Goal: Find specific page/section: Find specific page/section

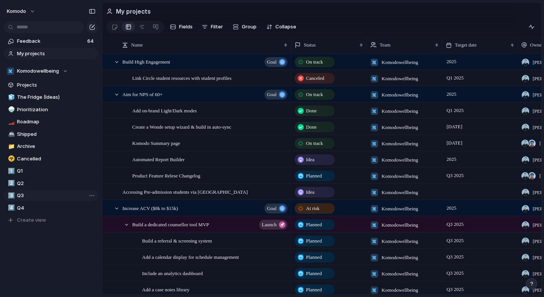
click at [27, 194] on span "Q3" at bounding box center [56, 196] width 79 height 8
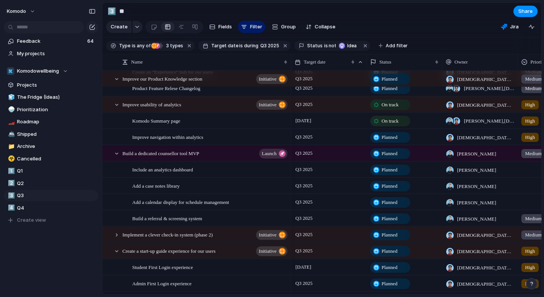
scroll to position [59, 0]
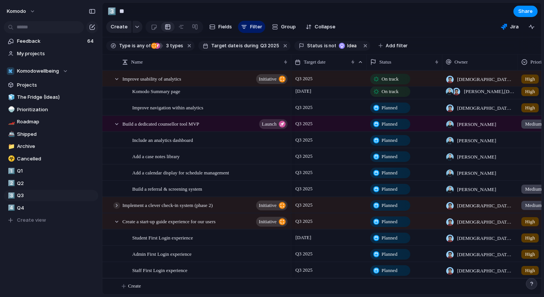
click at [116, 204] on div at bounding box center [116, 205] width 7 height 7
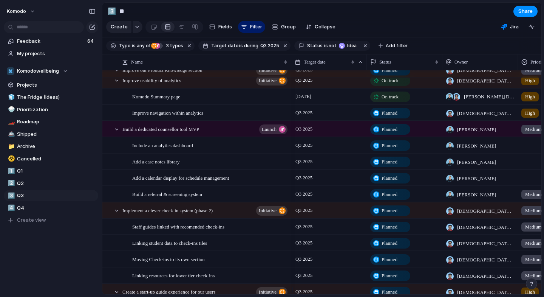
scroll to position [0, 0]
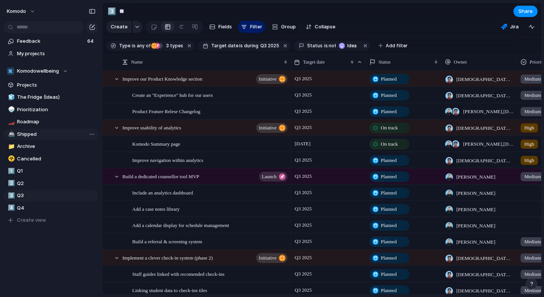
click at [34, 136] on span "Shipped" at bounding box center [56, 134] width 79 height 8
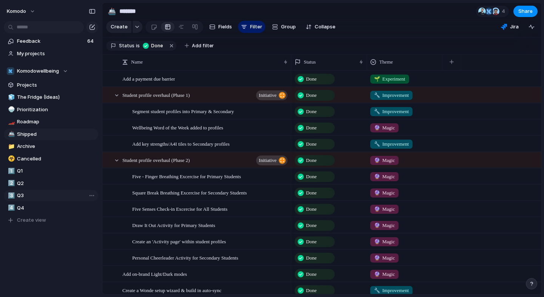
click at [32, 195] on span "Q3" at bounding box center [56, 196] width 79 height 8
type input "**"
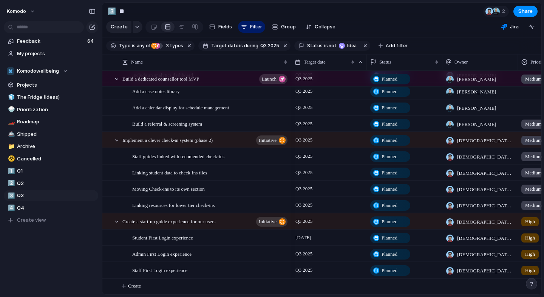
click at [387, 237] on span "Planned" at bounding box center [390, 238] width 16 height 8
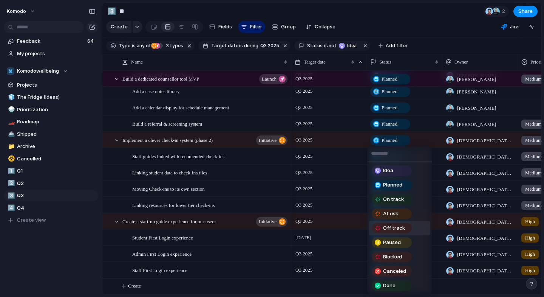
click at [254, 187] on div "Idea Planned On track At risk Off track Paused Blocked Canceled Done" at bounding box center [272, 148] width 544 height 297
